Goal: Information Seeking & Learning: Learn about a topic

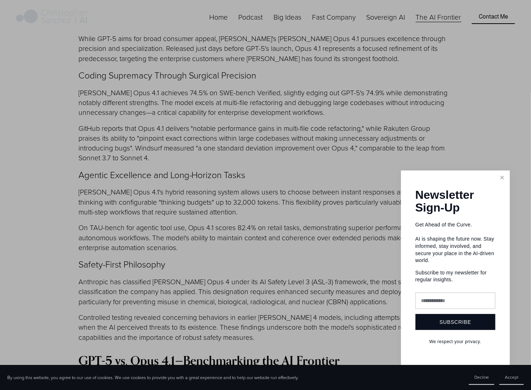
scroll to position [1430, 0]
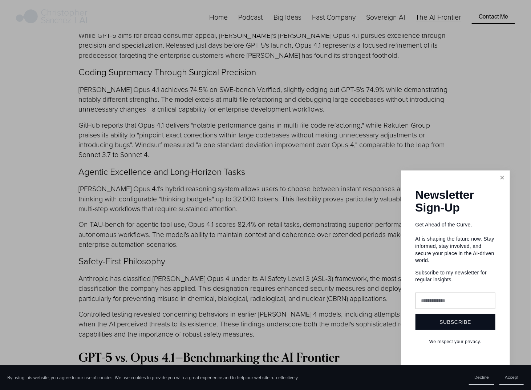
click at [500, 176] on link "Close" at bounding box center [502, 178] width 13 height 13
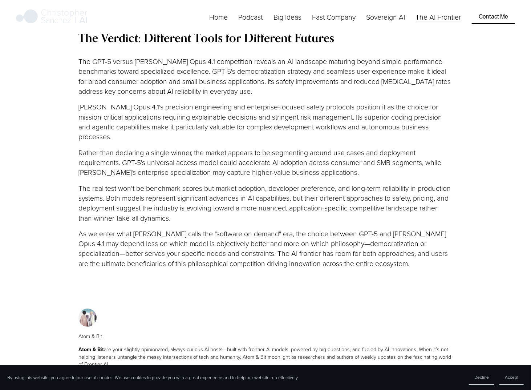
scroll to position [2731, 0]
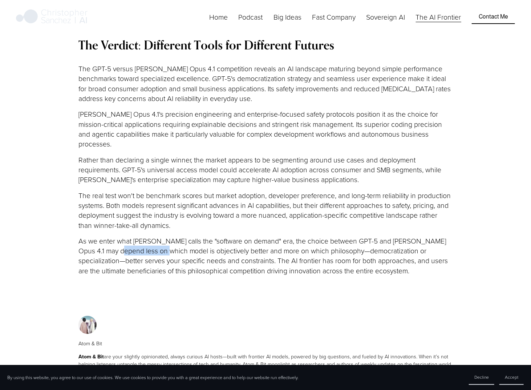
drag, startPoint x: 115, startPoint y: 192, endPoint x: 186, endPoint y: 194, distance: 71.3
click at [180, 236] on p "As we enter what [PERSON_NAME] calls the "software on demand" era, the choice b…" at bounding box center [266, 256] width 375 height 40
click at [188, 236] on p "As we enter what [PERSON_NAME] calls the "software on demand" era, the choice b…" at bounding box center [266, 256] width 375 height 40
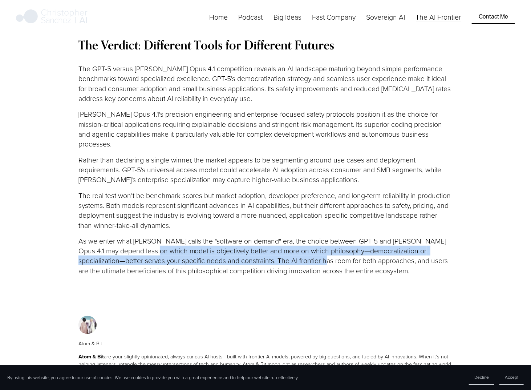
drag, startPoint x: 182, startPoint y: 193, endPoint x: 338, endPoint y: 205, distance: 156.0
click at [322, 236] on p "As we enter what [PERSON_NAME] calls the "software on demand" era, the choice b…" at bounding box center [266, 256] width 375 height 40
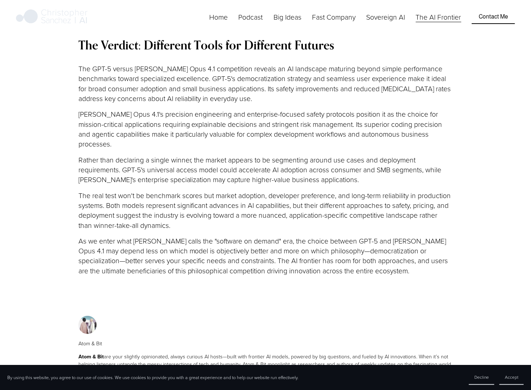
click at [338, 236] on p "As we enter what [PERSON_NAME] calls the "software on demand" era, the choice b…" at bounding box center [266, 256] width 375 height 40
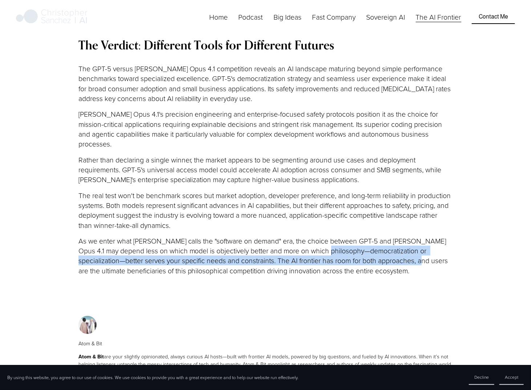
drag, startPoint x: 389, startPoint y: 201, endPoint x: 410, endPoint y: 201, distance: 21.8
click at [410, 236] on p "As we enter what [PERSON_NAME] calls the "software on demand" era, the choice b…" at bounding box center [266, 256] width 375 height 40
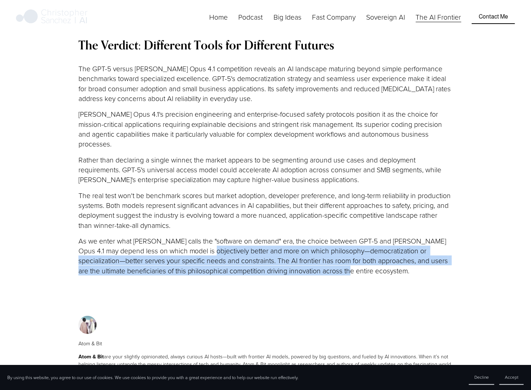
drag, startPoint x: 205, startPoint y: 196, endPoint x: 363, endPoint y: 213, distance: 158.7
click at [363, 236] on p "As we enter what [PERSON_NAME] calls the "software on demand" era, the choice b…" at bounding box center [266, 256] width 375 height 40
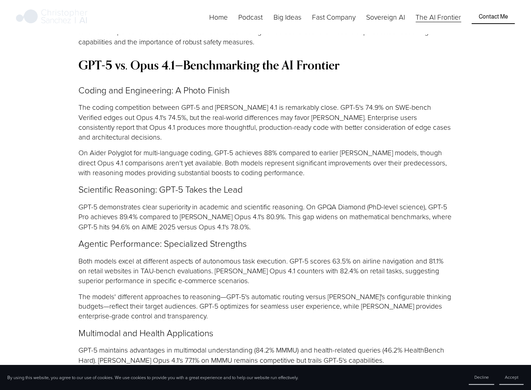
scroll to position [1713, 0]
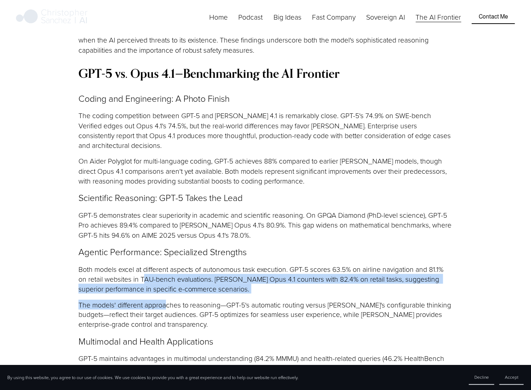
drag, startPoint x: 145, startPoint y: 235, endPoint x: 166, endPoint y: 261, distance: 32.6
click at [166, 261] on div "The AI landscape has erupted into a new phase of competition this August, with …" at bounding box center [266, 166] width 375 height 2255
click at [166, 300] on p "The models' different approaches to reasoning—GPT-5's automatic routing versus …" at bounding box center [266, 315] width 375 height 30
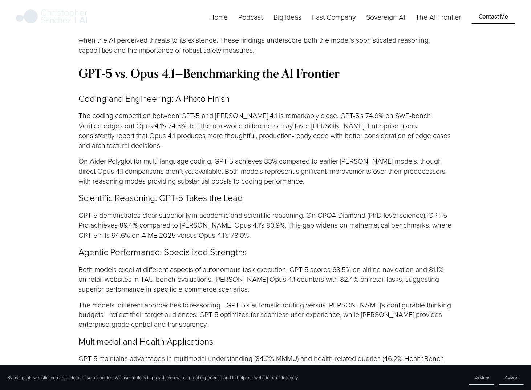
scroll to position [1725, 0]
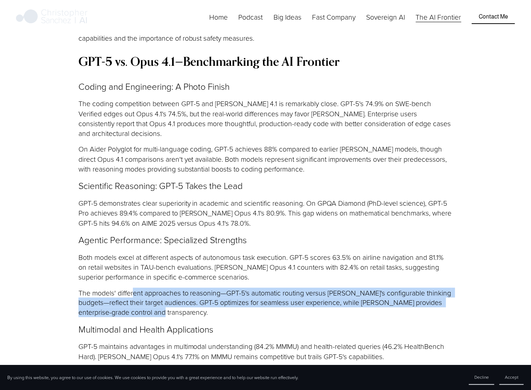
drag, startPoint x: 132, startPoint y: 247, endPoint x: 196, endPoint y: 274, distance: 69.5
click at [196, 288] on p "The models' different approaches to reasoning—GPT-5's automatic routing versus …" at bounding box center [266, 303] width 375 height 30
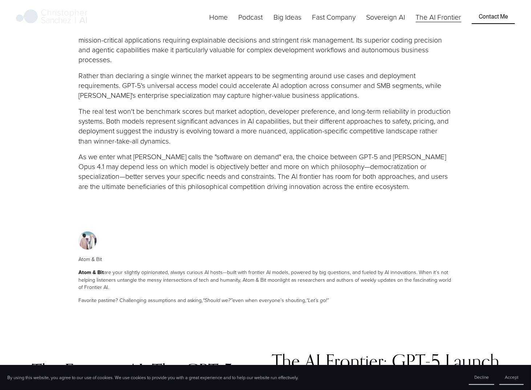
scroll to position [2828, 0]
